Goal: Task Accomplishment & Management: Complete application form

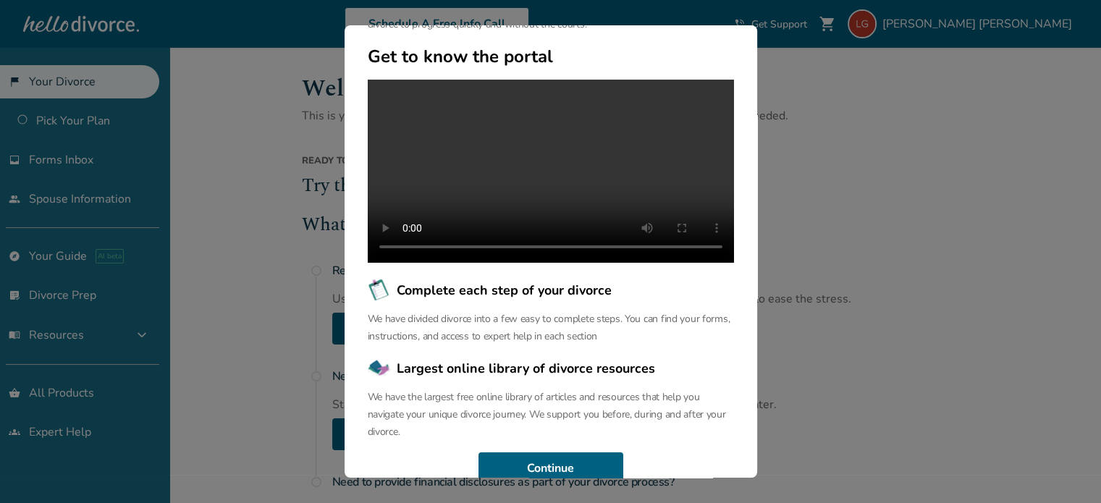
scroll to position [98, 0]
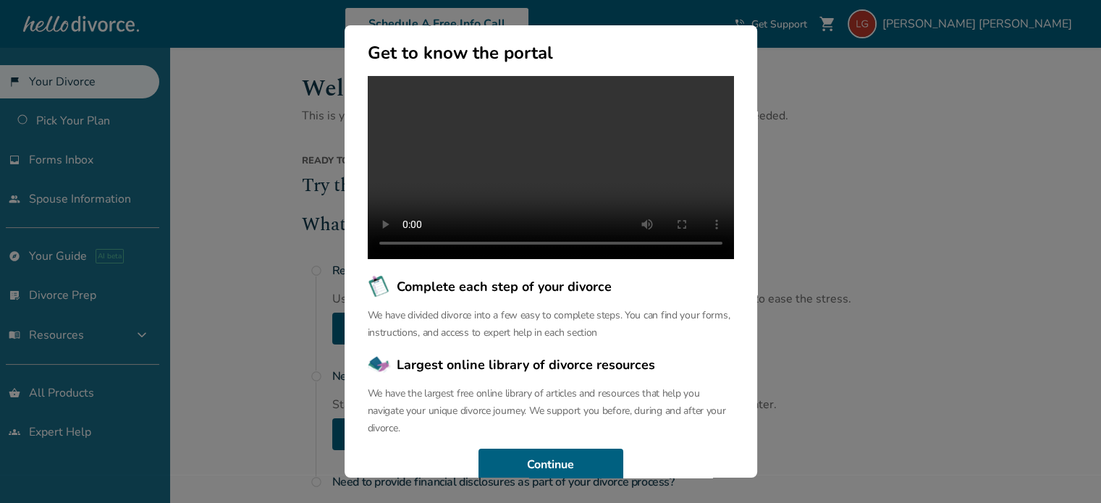
click at [814, 138] on div "Welcome to the Hello Divorce Portal Welcome to our curated collection of resour…" at bounding box center [550, 251] width 1101 height 503
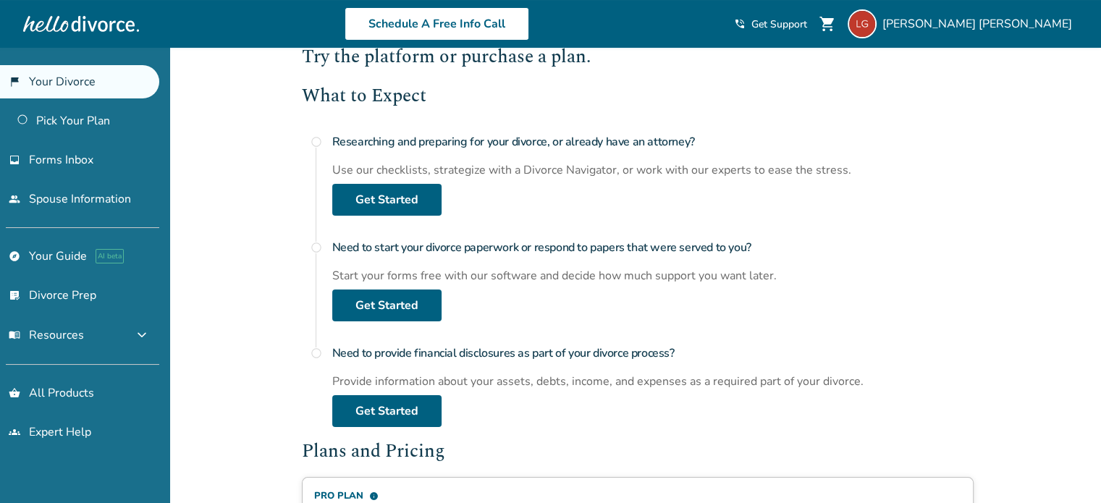
scroll to position [130, 0]
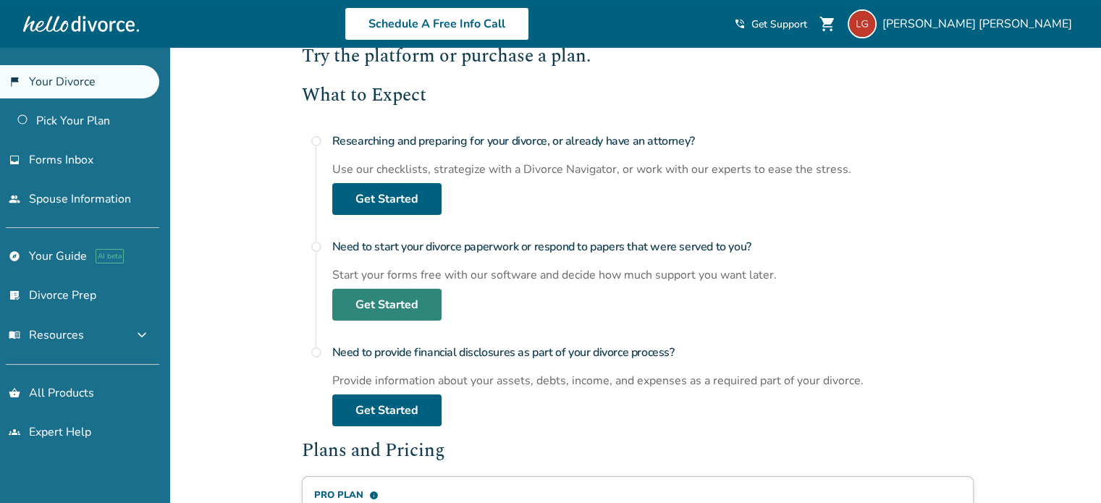
click at [362, 303] on link "Get Started" at bounding box center [386, 305] width 109 height 32
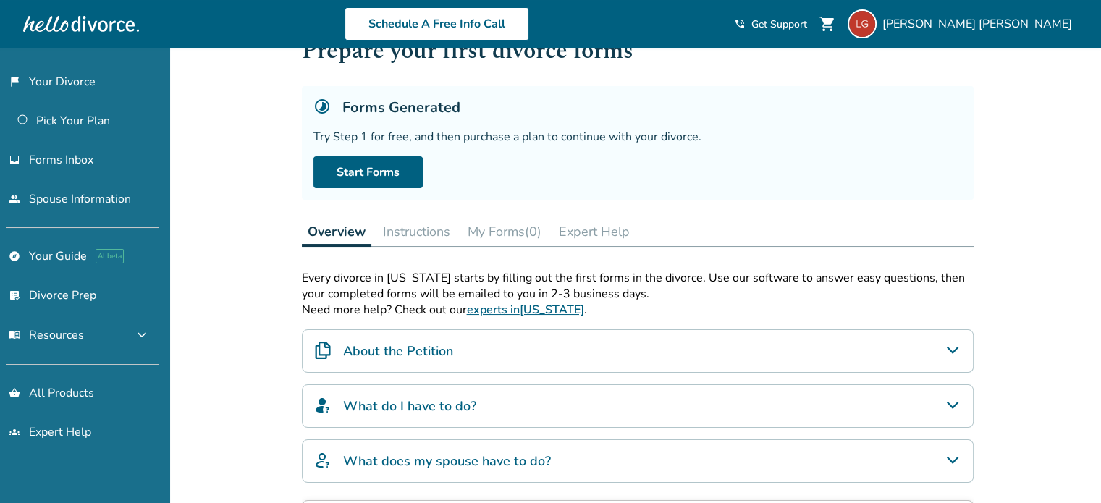
scroll to position [54, 0]
click at [90, 122] on link "Pick Your Plan" at bounding box center [79, 120] width 159 height 33
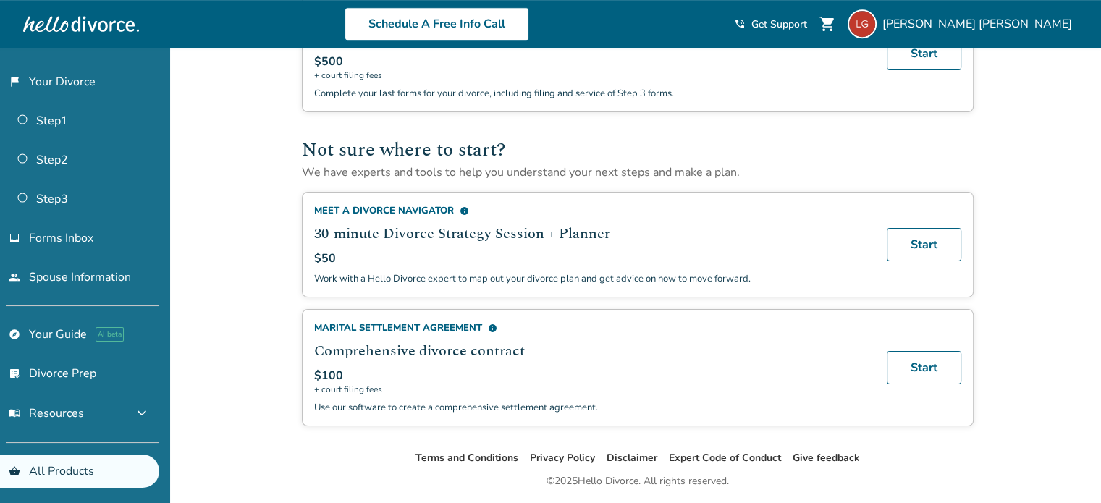
scroll to position [764, 0]
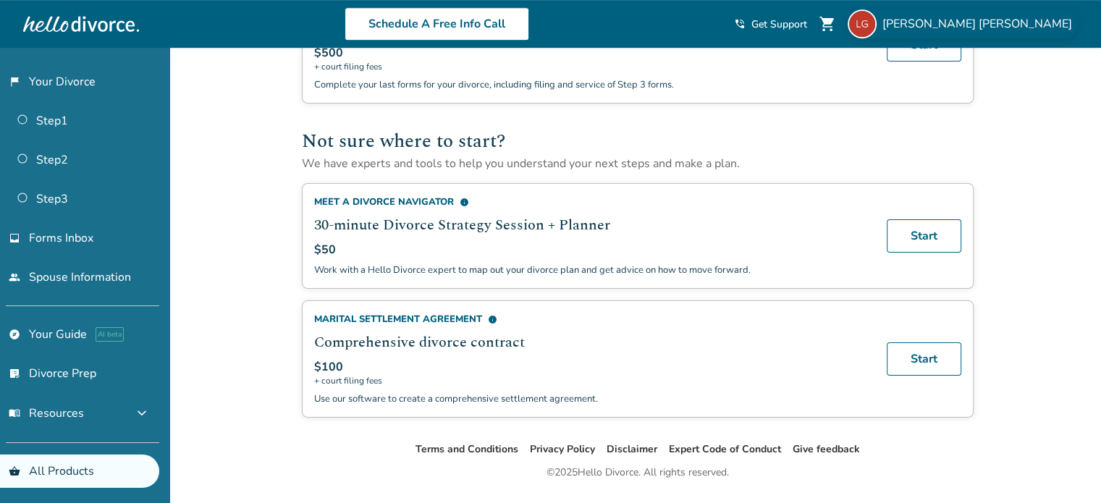
click at [877, 28] on img at bounding box center [862, 23] width 29 height 29
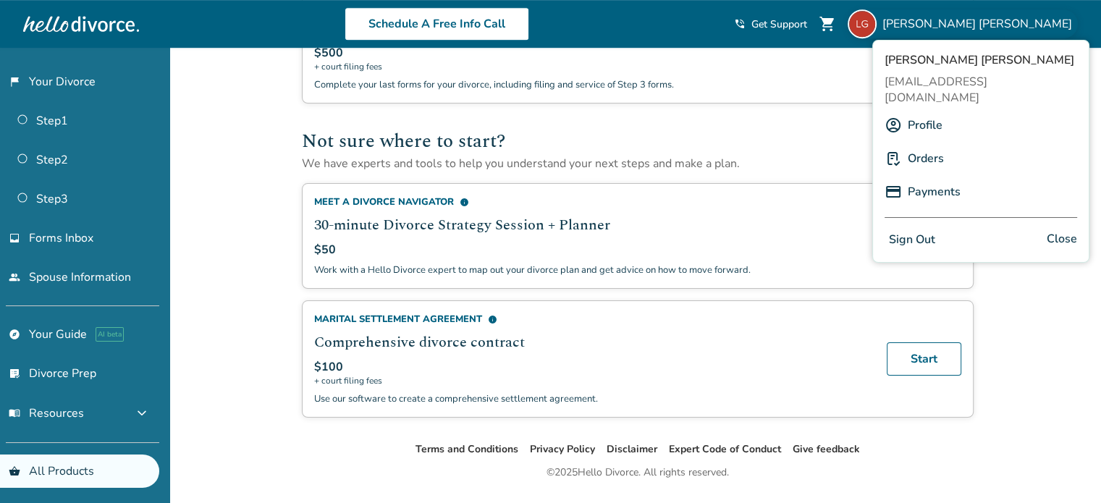
click at [935, 111] on link "Profile" at bounding box center [925, 125] width 35 height 28
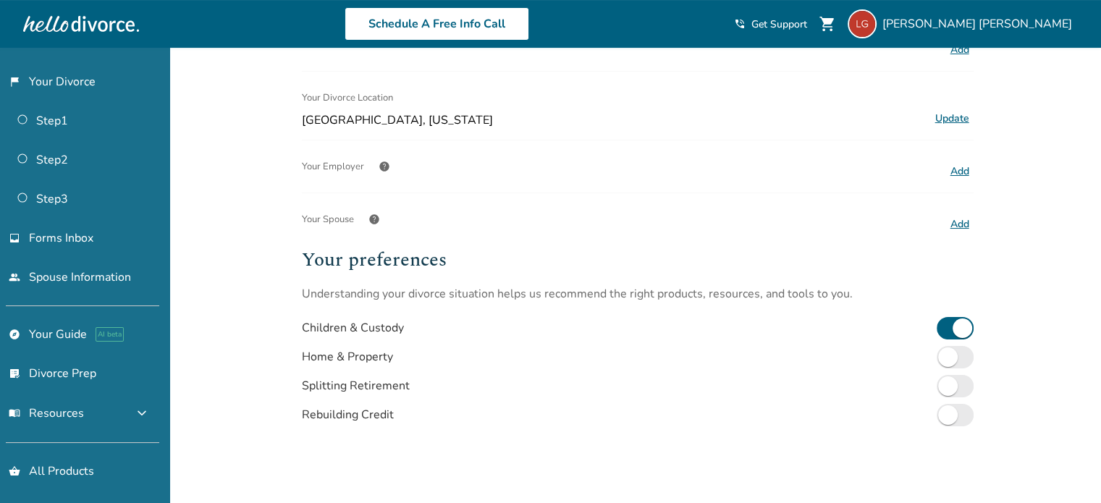
scroll to position [296, 0]
click at [953, 167] on button "Add" at bounding box center [960, 169] width 28 height 19
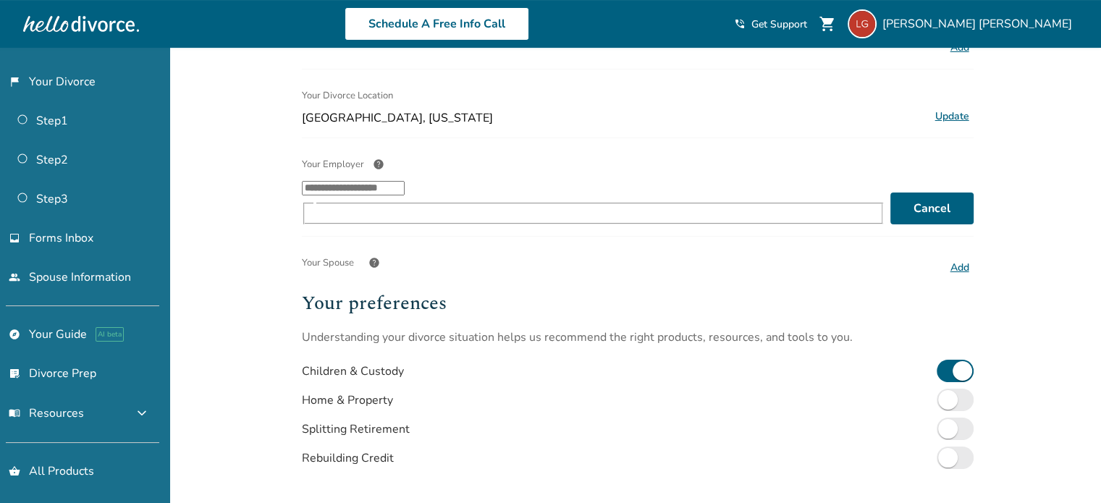
click at [405, 191] on input "Your Employer help ​" at bounding box center [353, 188] width 103 height 14
click at [428, 245] on li "CVS Health" at bounding box center [608, 246] width 555 height 28
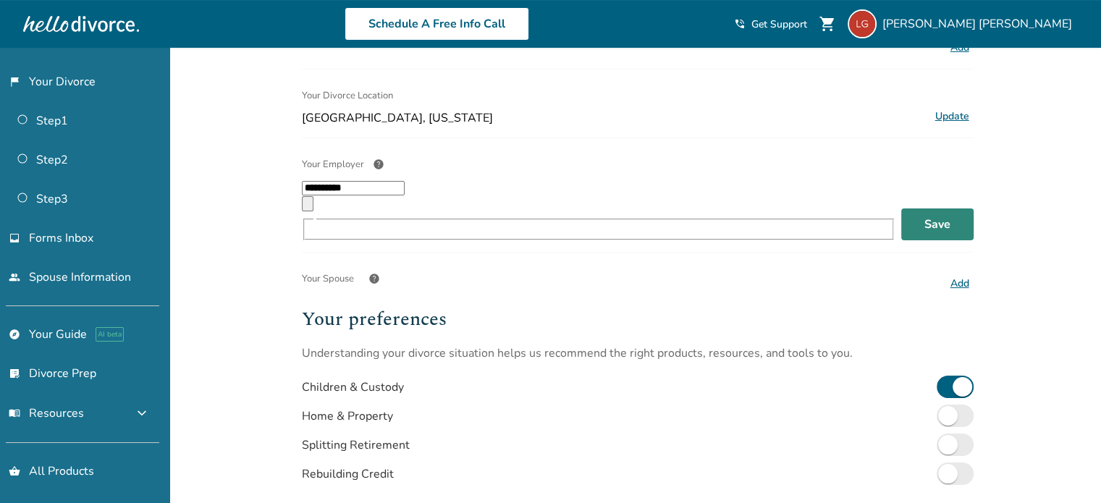
type input "**********"
click at [910, 208] on button "Save" at bounding box center [937, 224] width 72 height 32
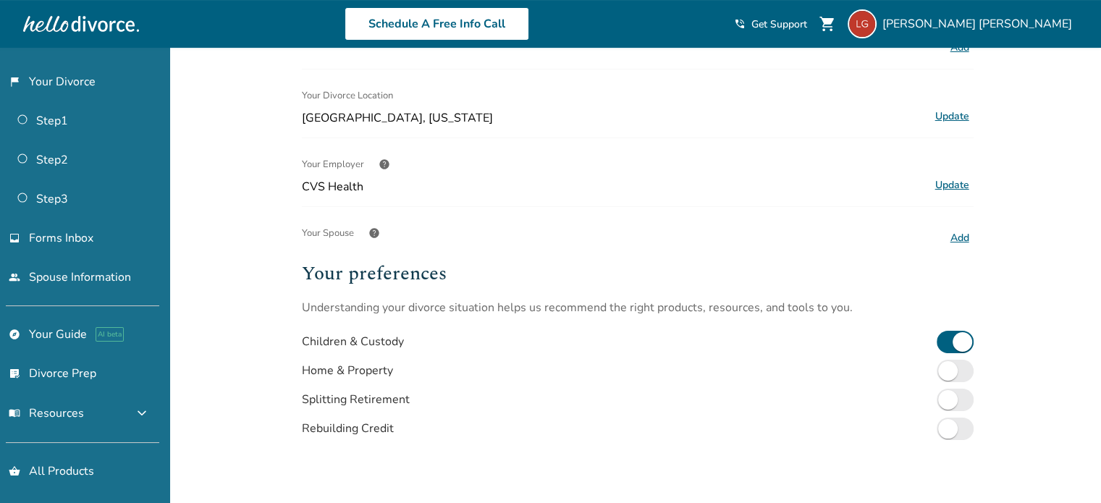
click at [969, 238] on button "Add" at bounding box center [960, 238] width 28 height 19
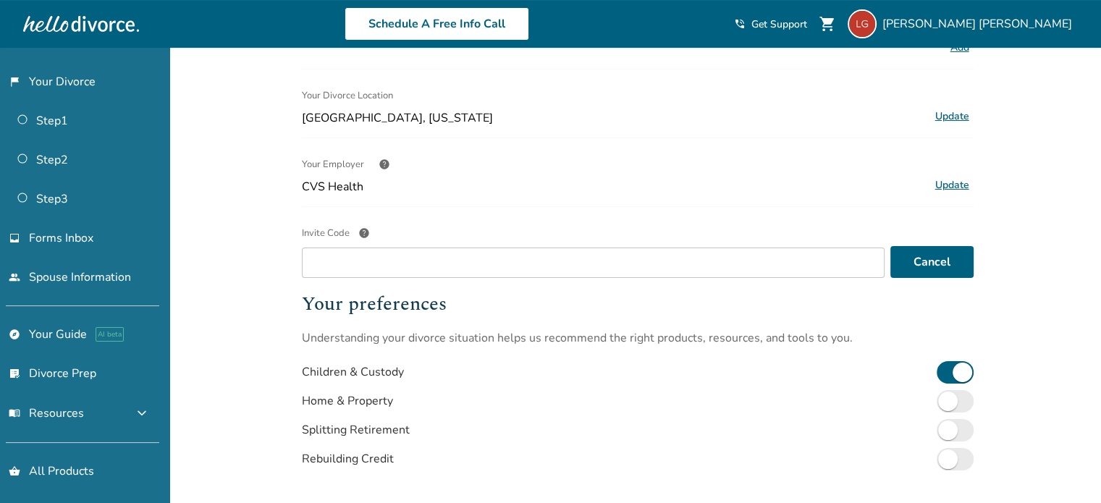
click at [814, 243] on div "Invite Code help" at bounding box center [593, 233] width 583 height 29
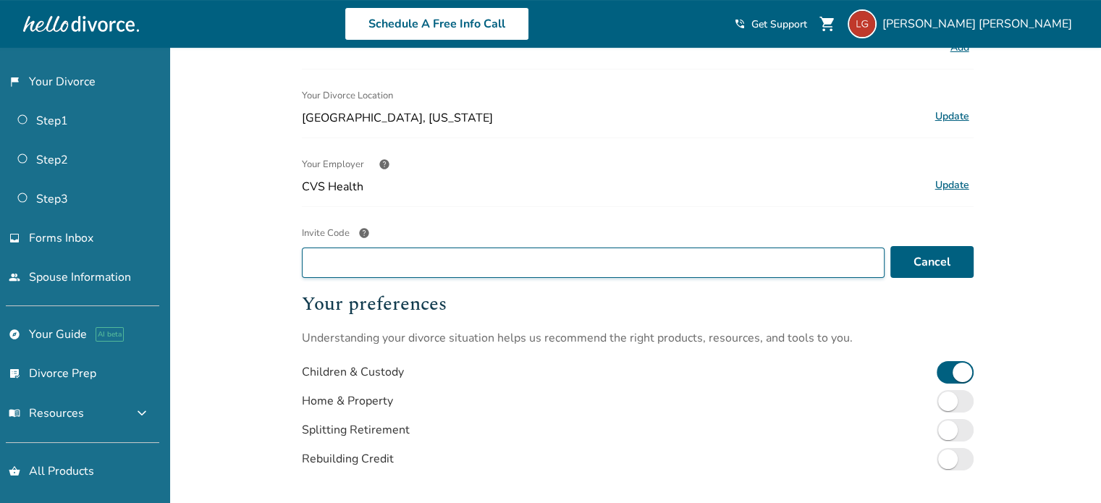
click at [814, 248] on input "Invite Code help" at bounding box center [593, 263] width 583 height 30
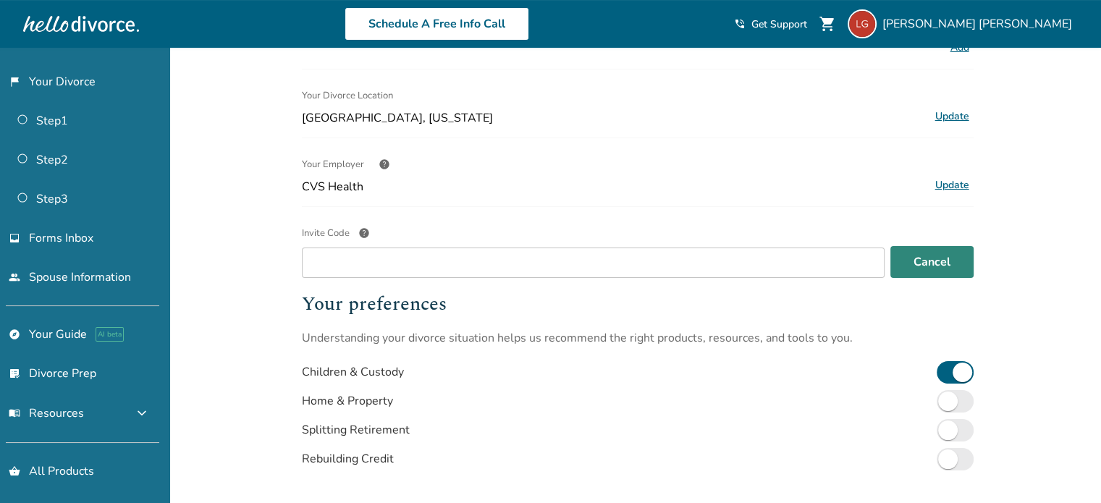
click at [943, 260] on button "Cancel" at bounding box center [931, 262] width 83 height 32
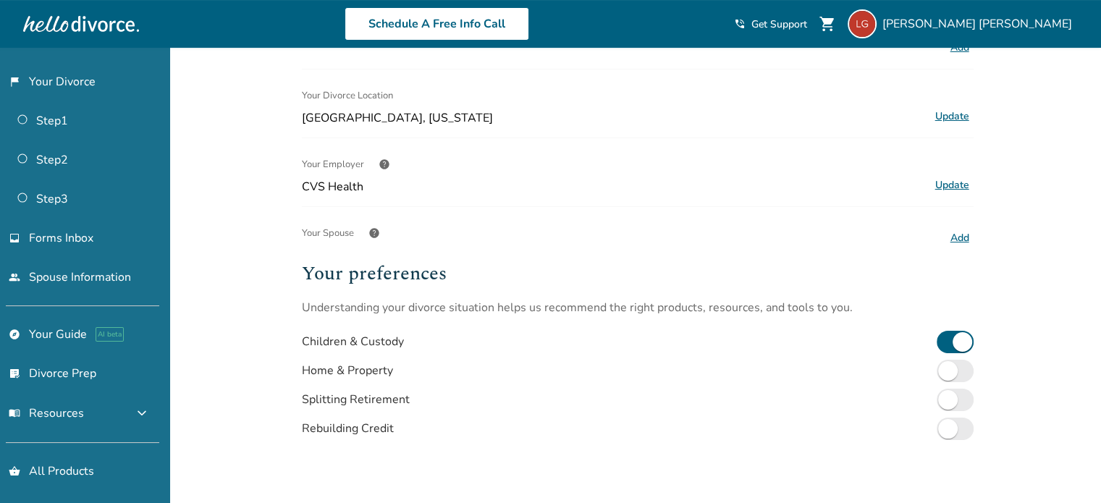
scroll to position [302, 0]
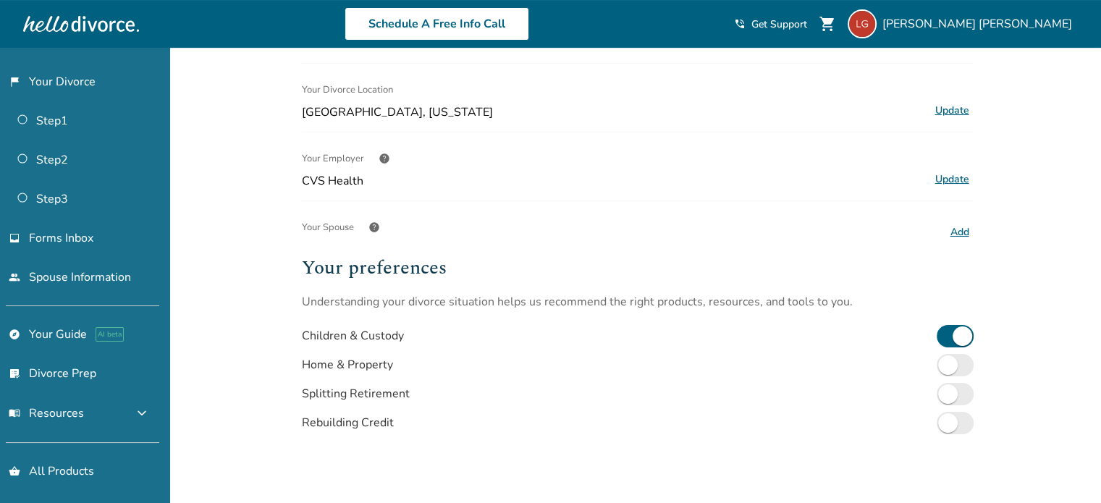
click at [376, 223] on span "help" at bounding box center [374, 228] width 12 height 12
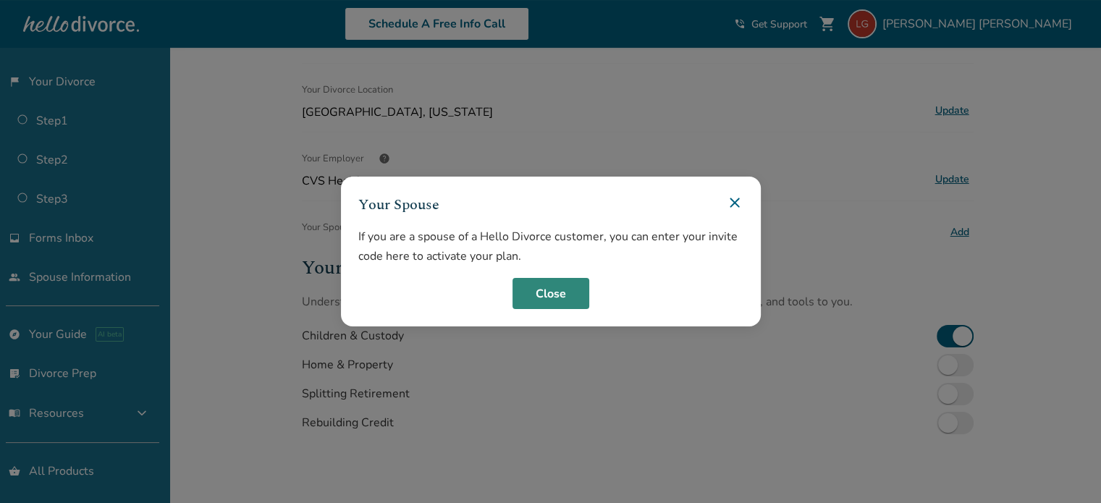
click at [551, 289] on button "Close" at bounding box center [551, 294] width 77 height 32
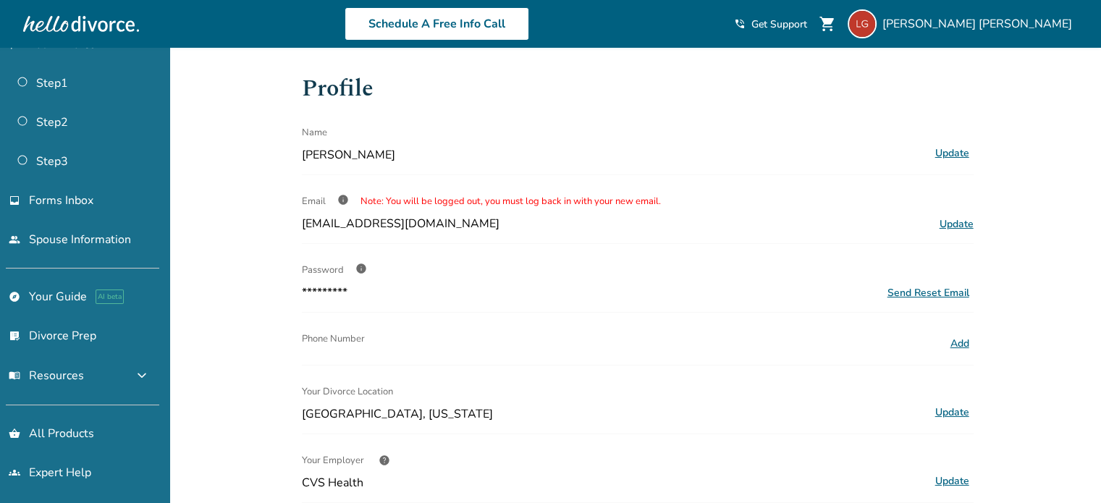
scroll to position [0, 0]
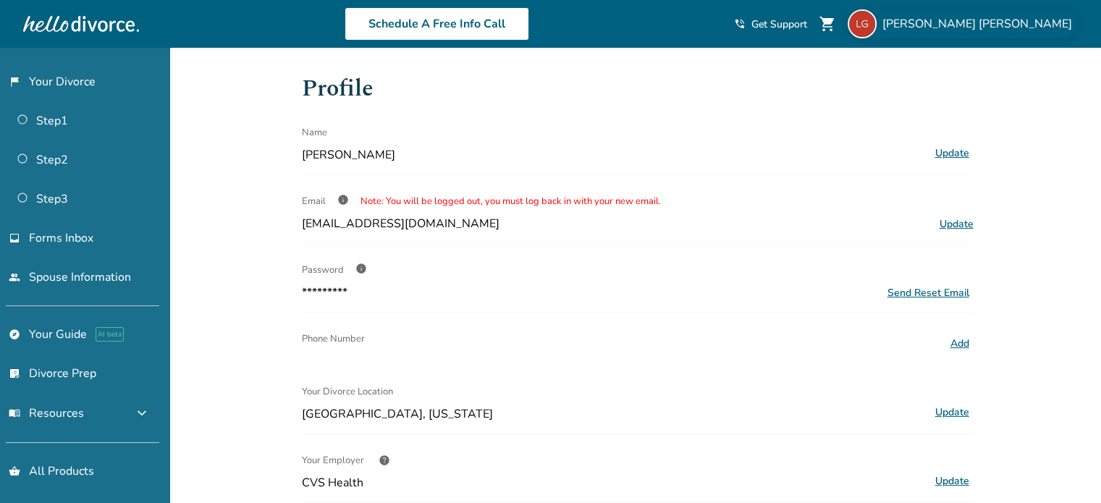
click at [1050, 28] on span "[PERSON_NAME]" at bounding box center [979, 24] width 195 height 16
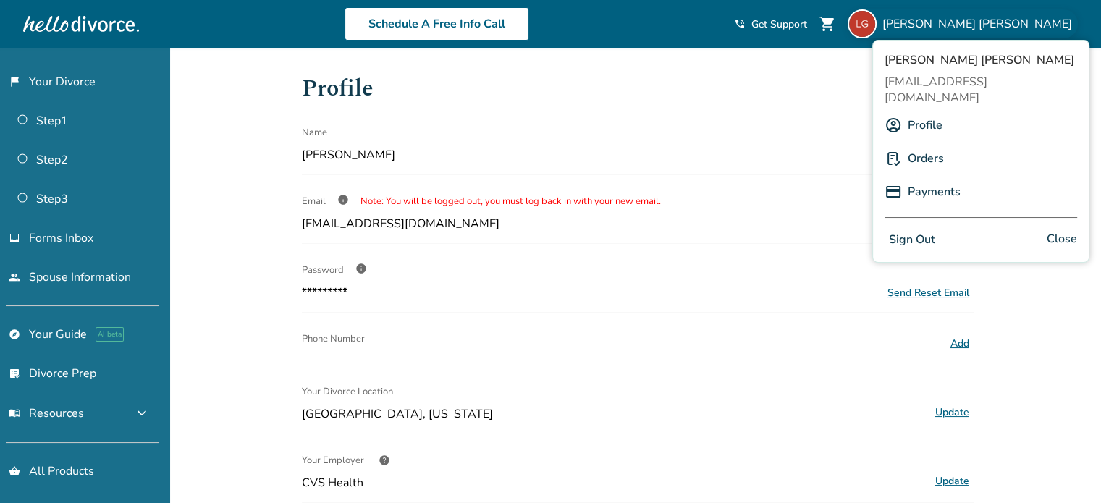
click at [922, 229] on button "Sign Out" at bounding box center [912, 239] width 55 height 21
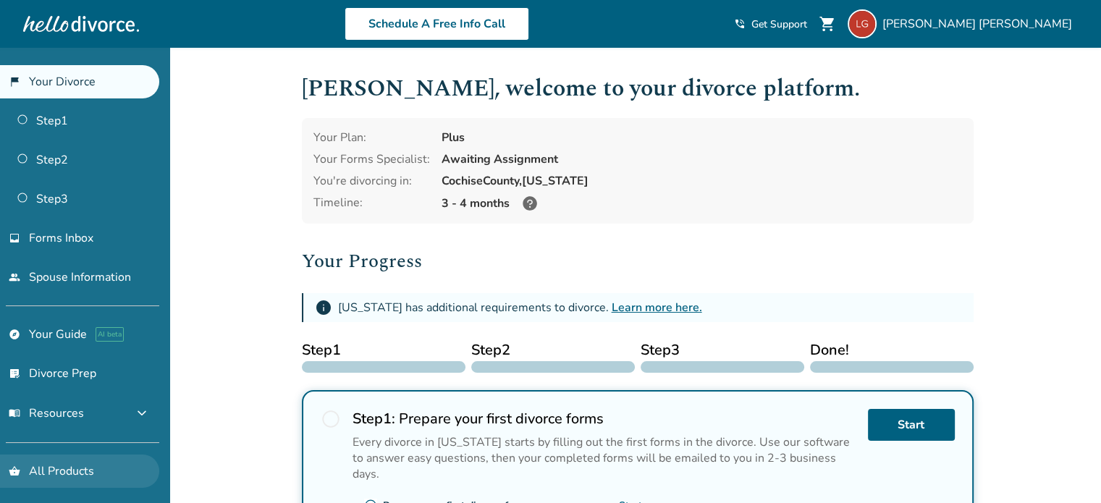
click at [102, 466] on link "shopping_basket All Products" at bounding box center [79, 471] width 159 height 33
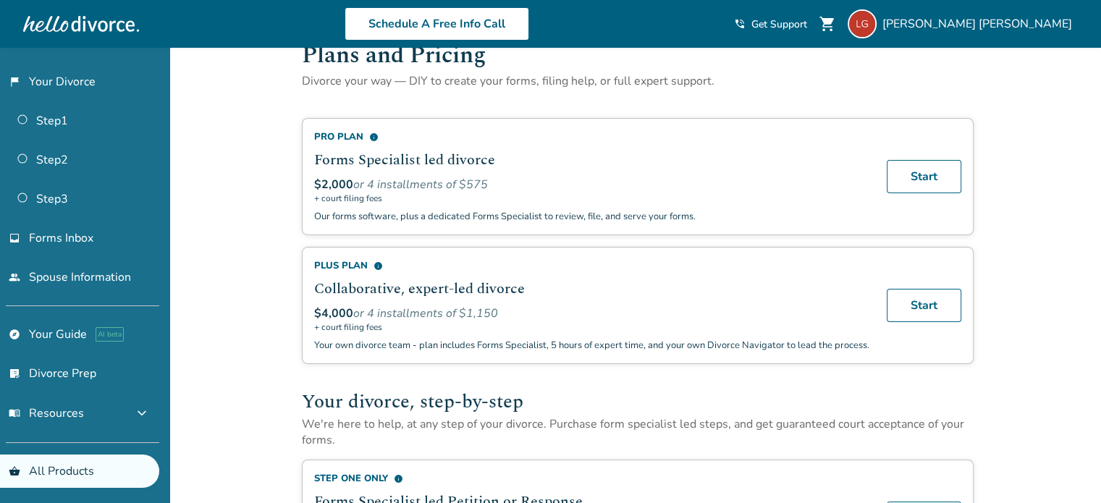
scroll to position [18, 0]
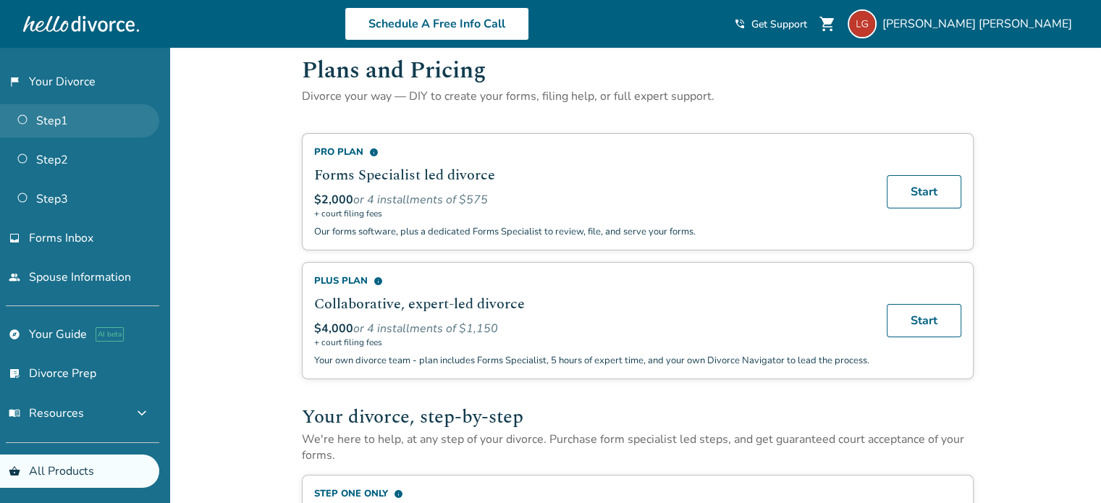
click at [77, 112] on link "Step 1" at bounding box center [79, 120] width 159 height 33
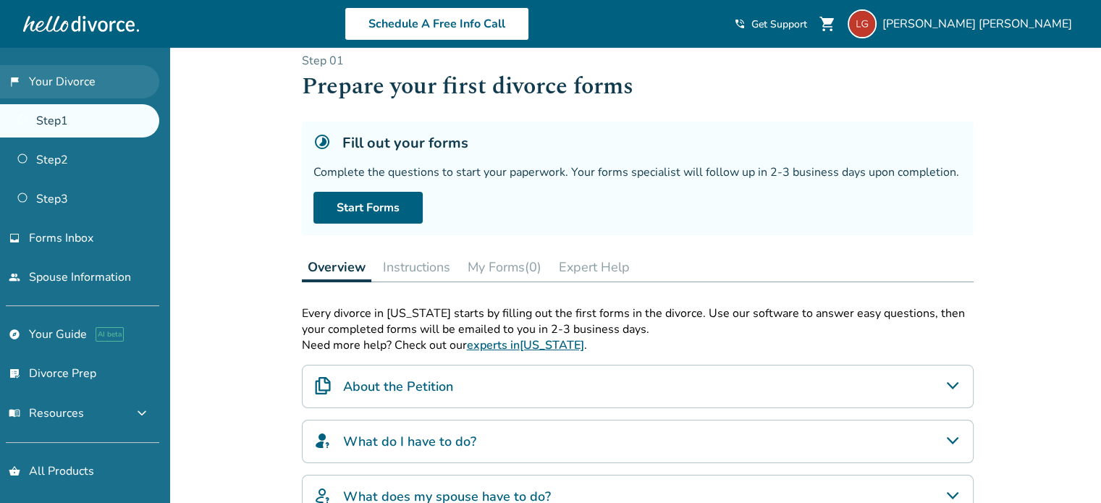
click at [116, 74] on link "flag_2 Your Divorce" at bounding box center [79, 81] width 159 height 33
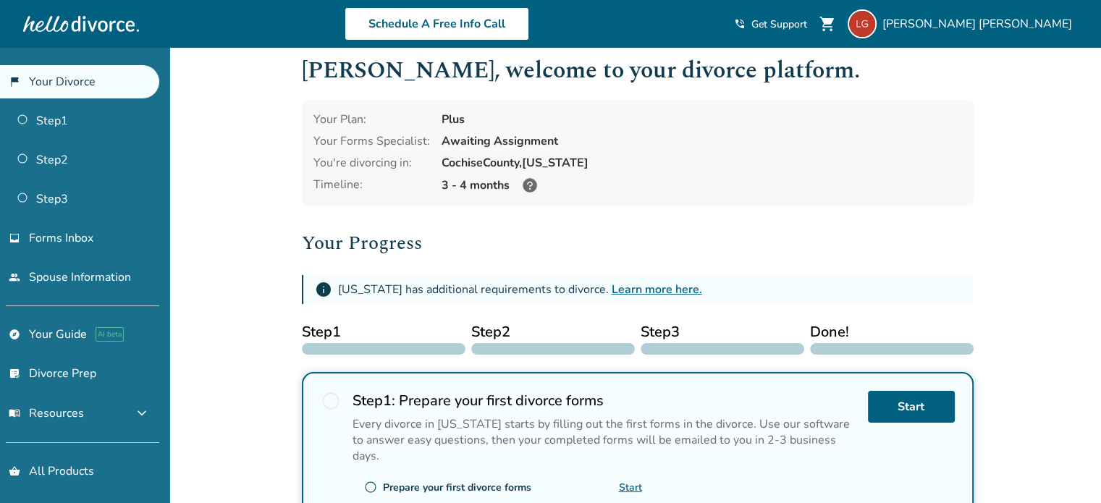
click at [529, 185] on icon at bounding box center [530, 185] width 14 height 14
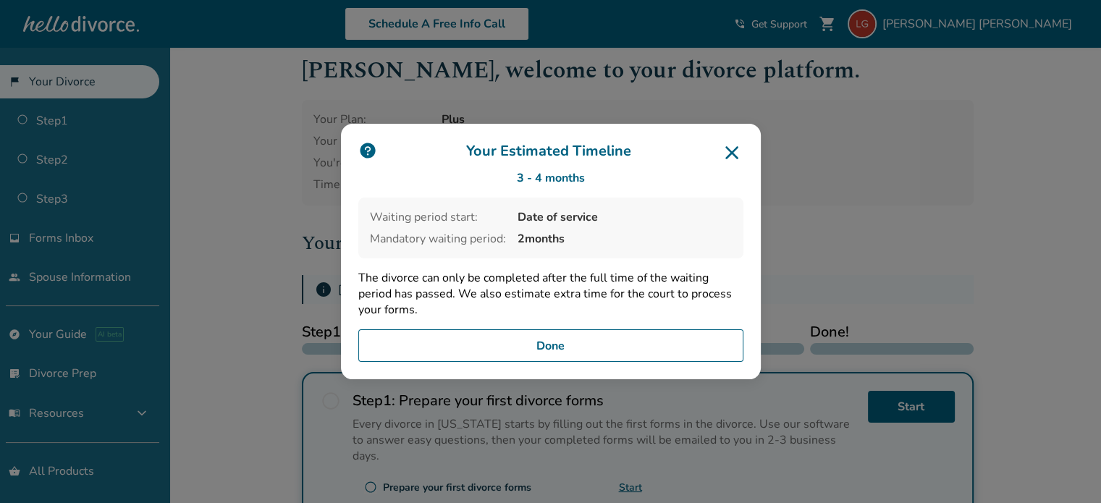
click at [483, 340] on button "Done" at bounding box center [550, 345] width 385 height 33
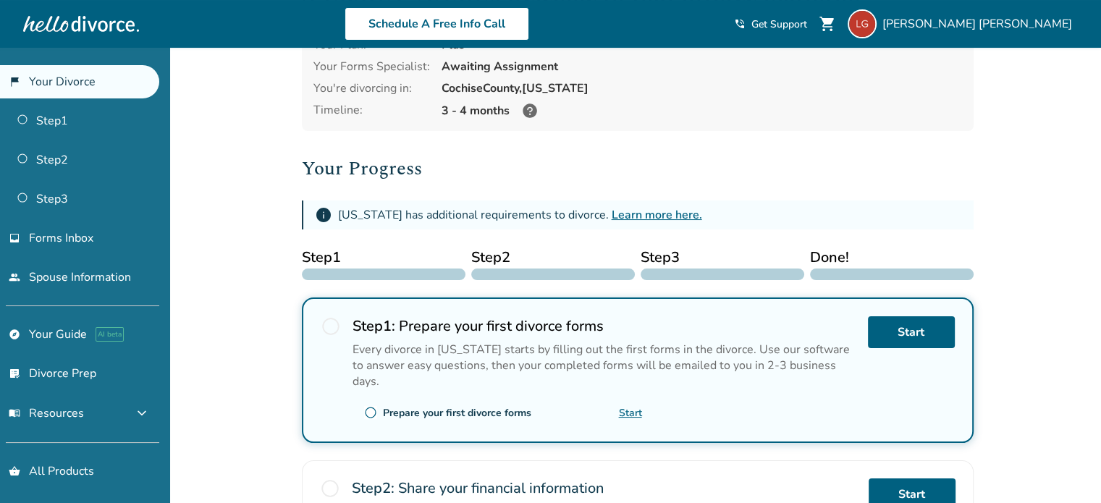
scroll to position [93, 0]
click at [918, 324] on link "Start" at bounding box center [911, 332] width 87 height 32
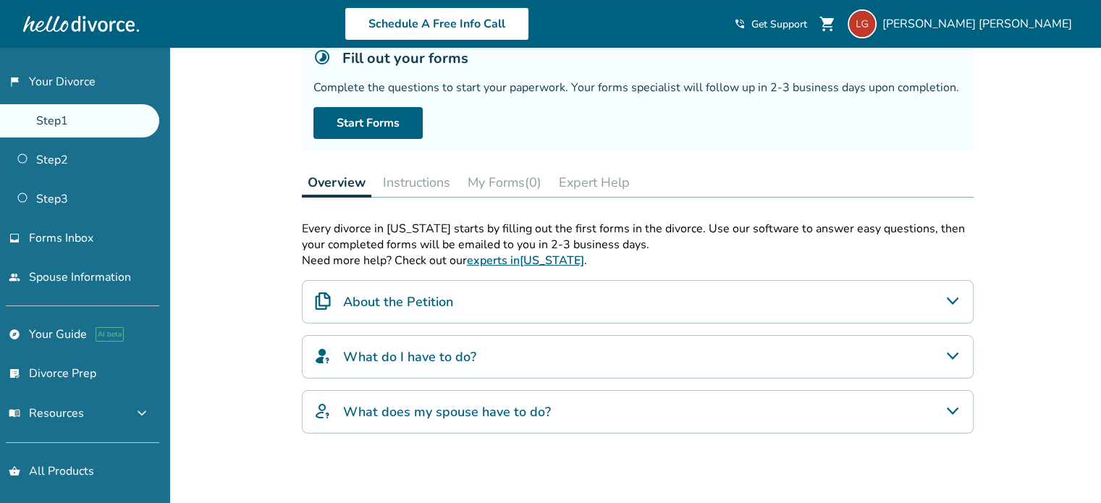
scroll to position [104, 0]
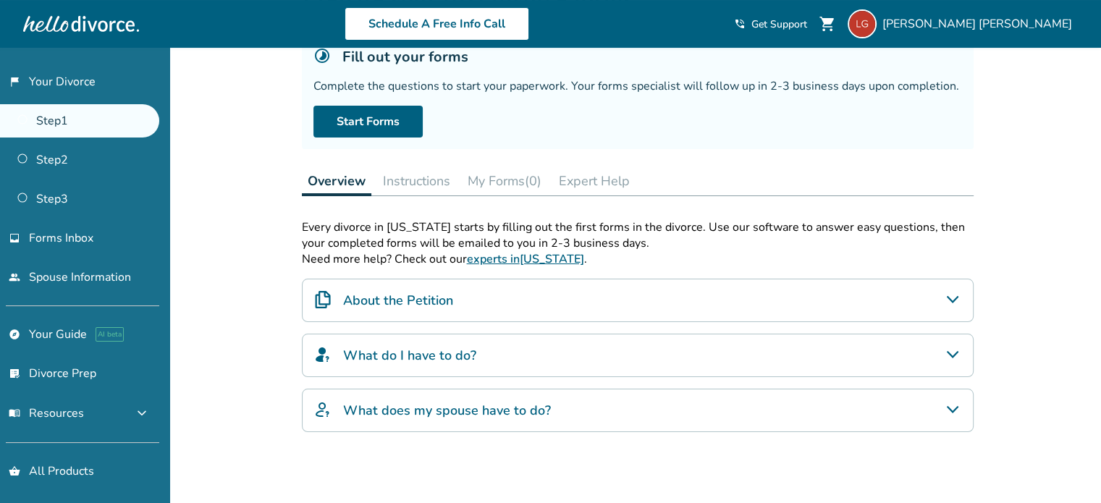
click at [440, 403] on h4 "What does my spouse have to do?" at bounding box center [447, 410] width 208 height 19
click at [453, 350] on h4 "What do I have to do?" at bounding box center [409, 355] width 133 height 19
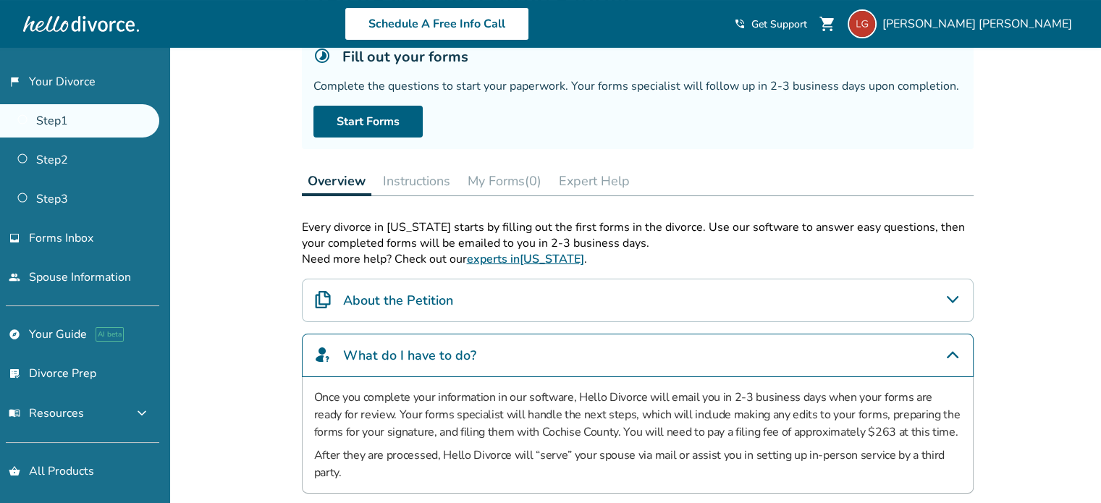
click at [453, 350] on h4 "What do I have to do?" at bounding box center [409, 355] width 133 height 19
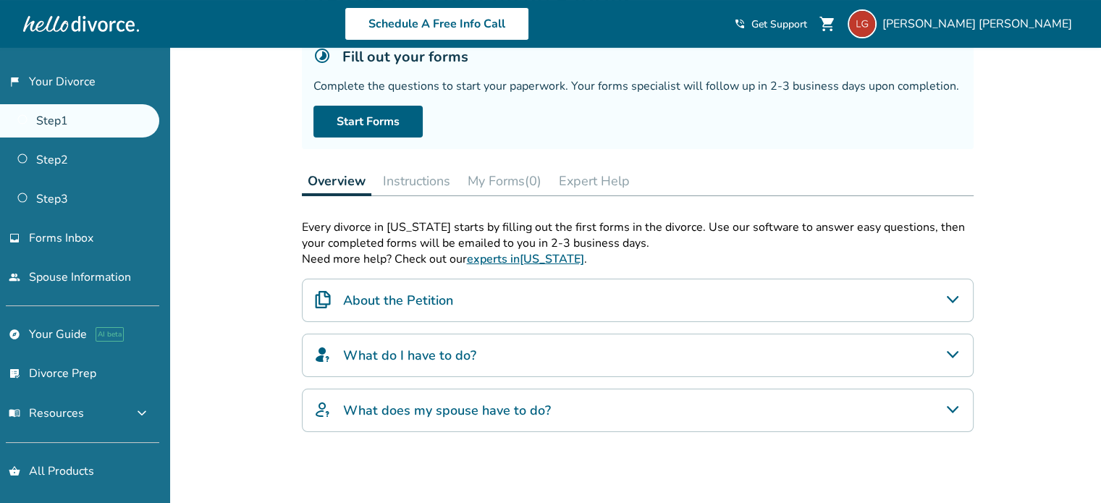
click at [440, 413] on h4 "What does my spouse have to do?" at bounding box center [447, 410] width 208 height 19
click at [458, 295] on div "About the Petition" at bounding box center [638, 300] width 672 height 43
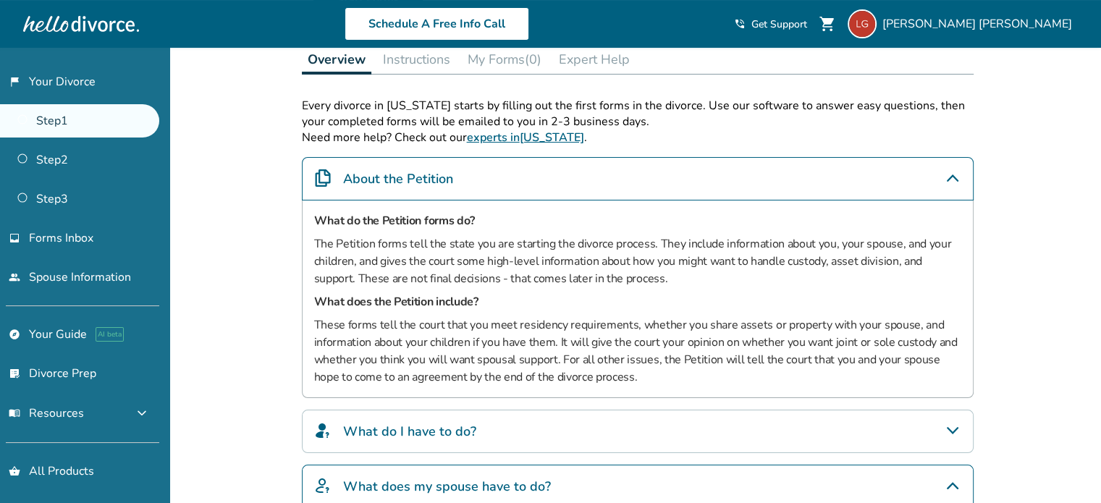
scroll to position [226, 0]
click at [473, 169] on div "About the Petition" at bounding box center [638, 178] width 672 height 43
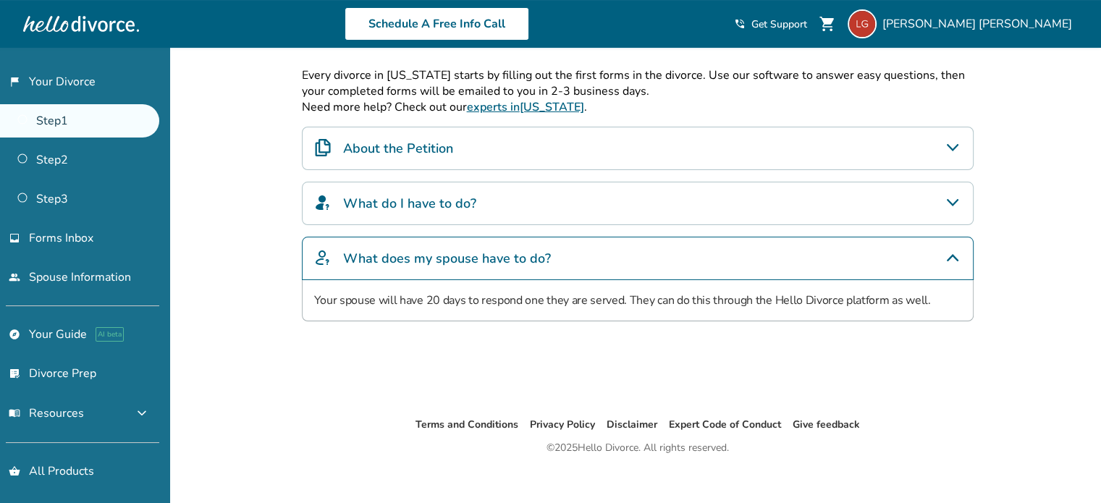
scroll to position [262, 0]
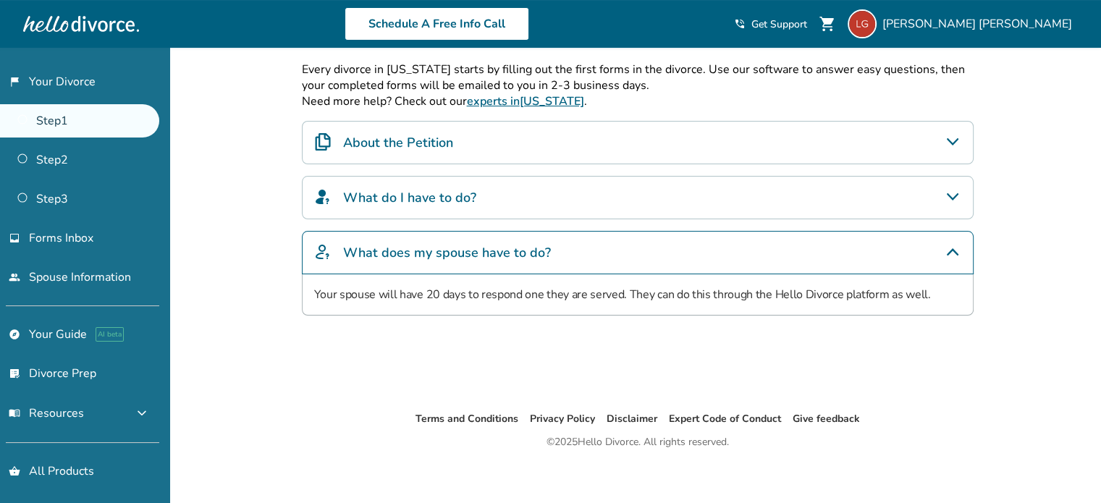
click at [427, 251] on h4 "What does my spouse have to do?" at bounding box center [447, 252] width 208 height 19
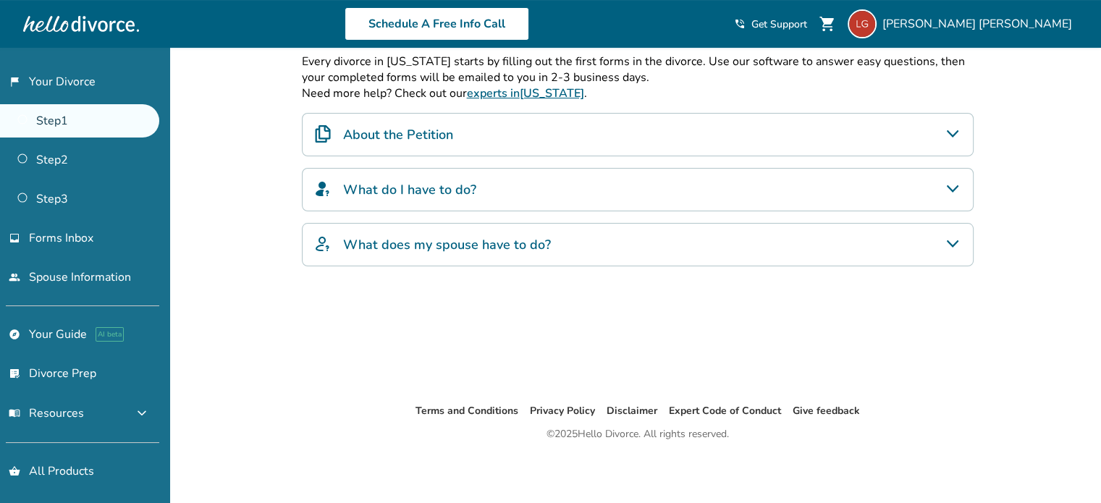
scroll to position [0, 0]
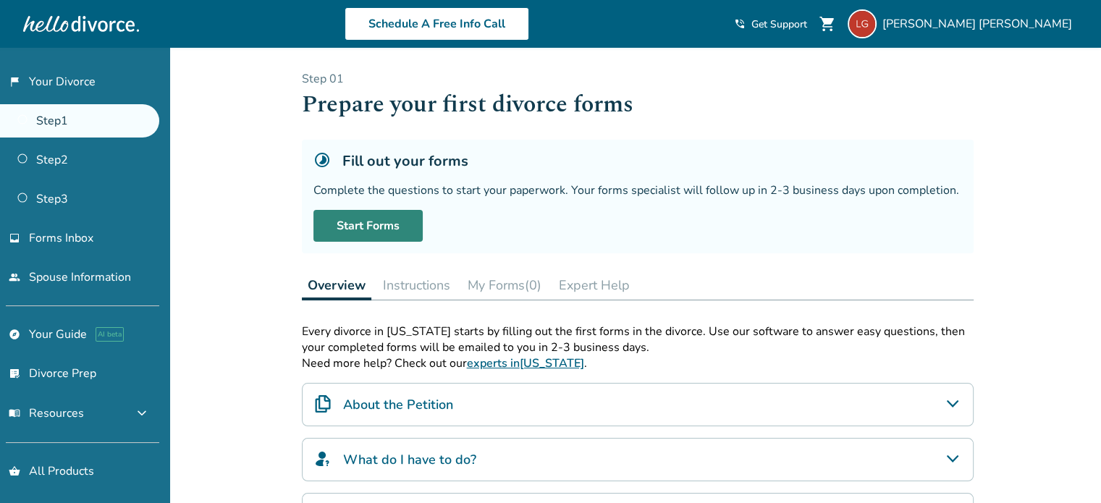
click at [381, 216] on link "Start Forms" at bounding box center [367, 226] width 109 height 32
